Goal: Navigation & Orientation: Find specific page/section

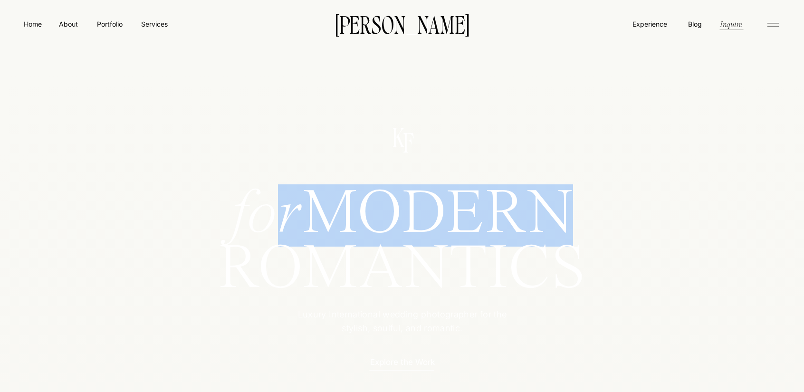
drag, startPoint x: 257, startPoint y: 222, endPoint x: 515, endPoint y: 230, distance: 258.7
click at [515, 230] on h1 "for MODERN" at bounding box center [402, 211] width 437 height 46
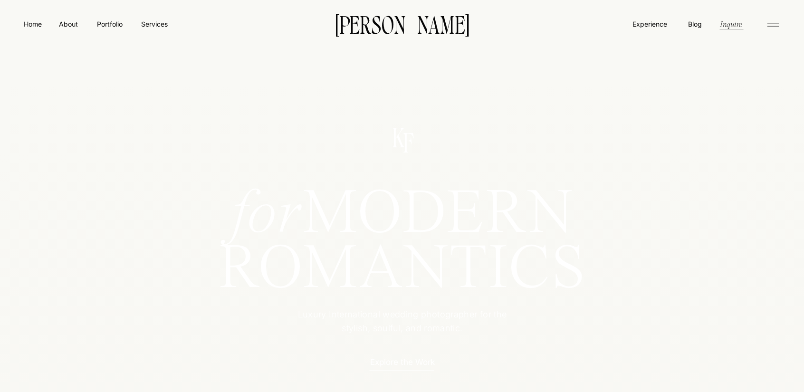
click at [567, 344] on div at bounding box center [402, 264] width 814 height 384
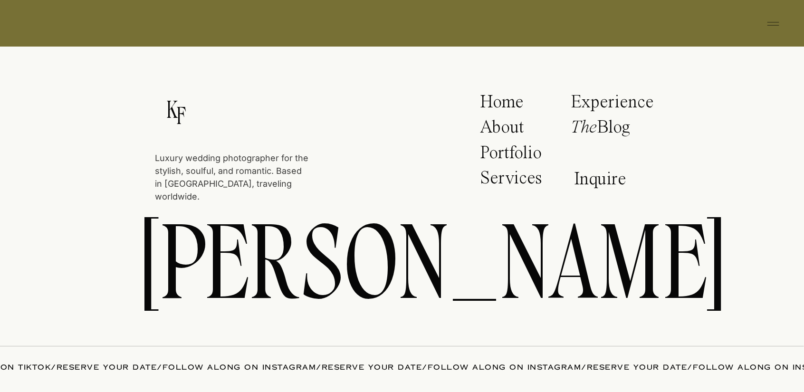
scroll to position [4866, 0]
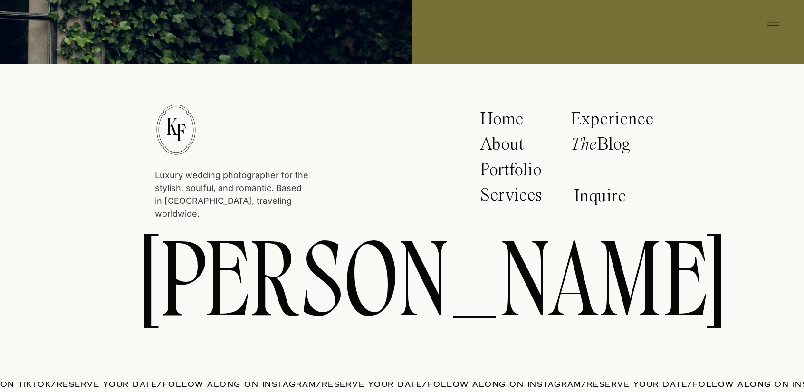
click at [517, 165] on p "Portfolio" at bounding box center [514, 173] width 68 height 24
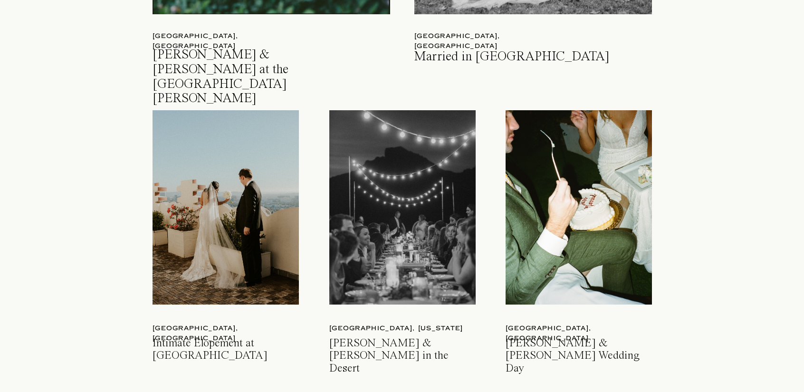
scroll to position [1330, 0]
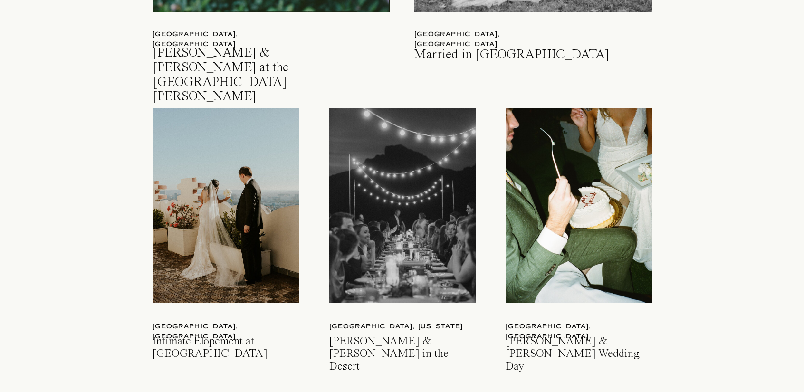
drag, startPoint x: 516, startPoint y: 247, endPoint x: 564, endPoint y: 184, distance: 78.6
click at [564, 184] on div at bounding box center [579, 205] width 146 height 194
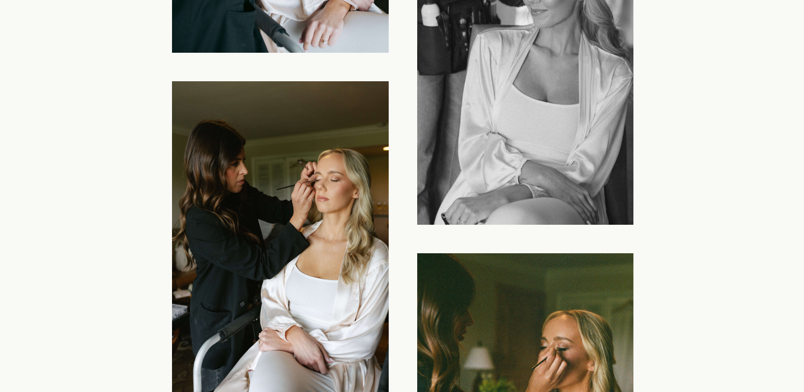
scroll to position [1991, 0]
